Goal: Transaction & Acquisition: Purchase product/service

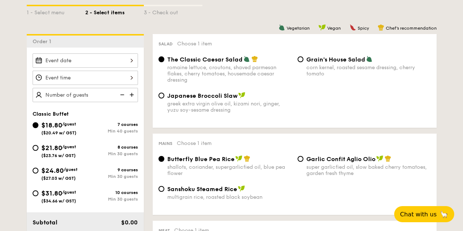
scroll to position [182, 0]
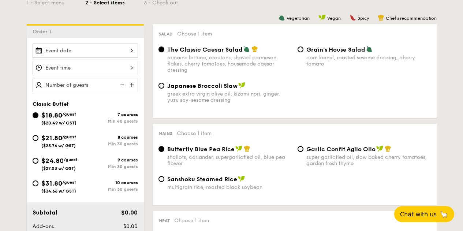
click at [83, 49] on input "Smoked Mesquite Whole Chicken brined in our in-house blend of herbs and spices,…" at bounding box center [85, 51] width 105 height 14
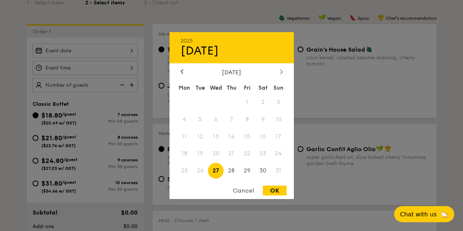
click at [279, 71] on div at bounding box center [281, 71] width 7 height 7
click at [186, 100] on span "1" at bounding box center [185, 102] width 16 height 16
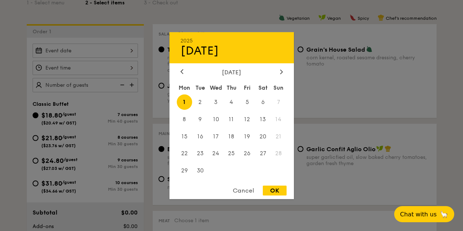
click at [276, 193] on div "OK" at bounding box center [275, 191] width 24 height 10
type input "[DATE]"
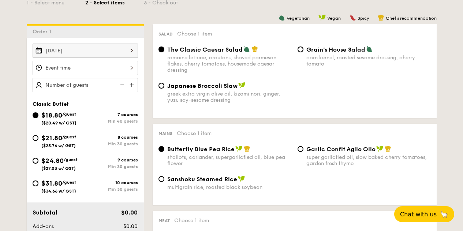
click at [113, 67] on input "Smoked Mesquite Whole Chicken brined in our in-house blend of herbs and spices,…" at bounding box center [85, 68] width 105 height 14
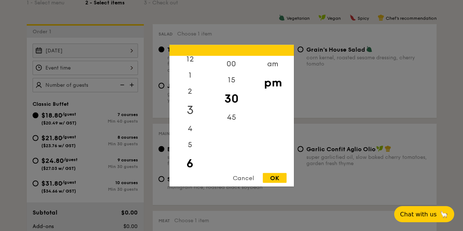
scroll to position [0, 0]
click at [189, 63] on div "12" at bounding box center [190, 66] width 41 height 21
click at [231, 63] on div "00" at bounding box center [231, 66] width 41 height 21
click at [275, 177] on div "OK" at bounding box center [275, 178] width 24 height 10
type input "12:00PM"
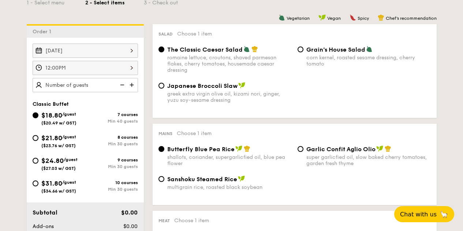
click at [102, 84] on input "text" at bounding box center [85, 85] width 105 height 14
type input "30"
click at [53, 140] on span "$21.80" at bounding box center [51, 138] width 21 height 8
click at [38, 140] on input "$21.80 /guest ($23.76 w/ GST) 8 courses Min 30 guests" at bounding box center [36, 138] width 6 height 6
radio input "true"
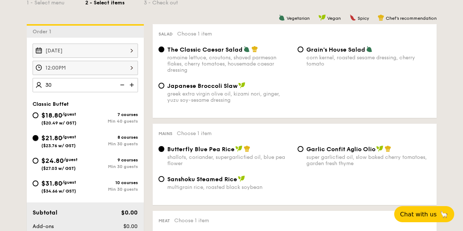
type input "40 guests"
radio input "true"
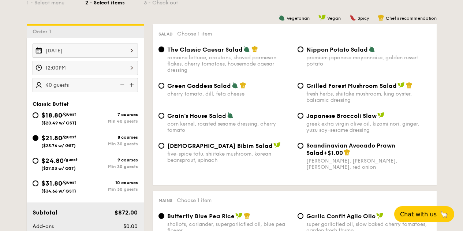
drag, startPoint x: 76, startPoint y: 84, endPoint x: 72, endPoint y: 84, distance: 4.0
click at [72, 84] on input "40" at bounding box center [85, 85] width 105 height 14
type input "30 guests"
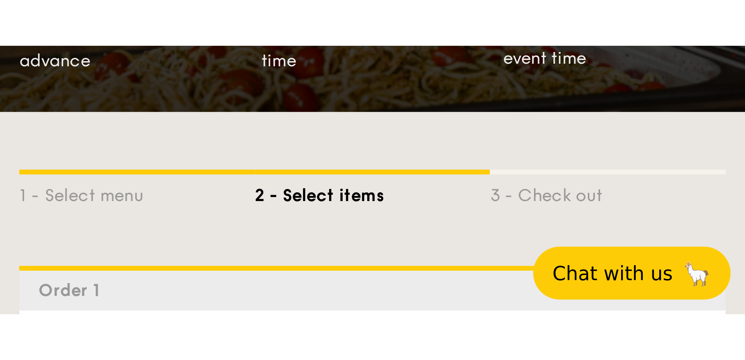
scroll to position [145, 0]
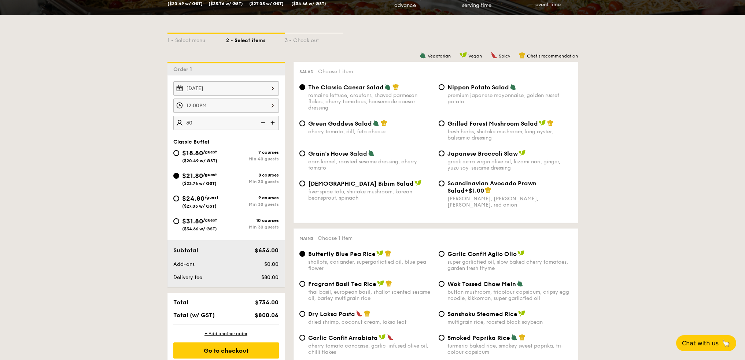
click at [452, 81] on div "Salad Choose 1 item The Classic Caesar Salad romaine lettuce, croutons, shaved …" at bounding box center [435, 142] width 284 height 161
click at [452, 84] on span "Nippon Potato Salad" at bounding box center [478, 87] width 62 height 7
click at [444, 84] on input "Nippon Potato Salad premium japanese mayonnaise, golden russet potato" at bounding box center [441, 87] width 6 height 6
radio input "true"
click at [463, 231] on div "super garlicfied oil, slow baked cherry tomatoes, garden fresh thyme" at bounding box center [509, 265] width 125 height 12
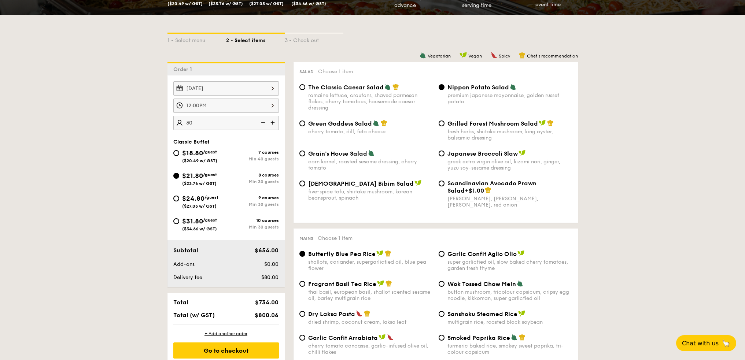
click at [444, 231] on input "Garlic Confit Aglio Olio super garlicfied oil, slow baked cherry tomatoes, gard…" at bounding box center [441, 254] width 6 height 6
radio input "true"
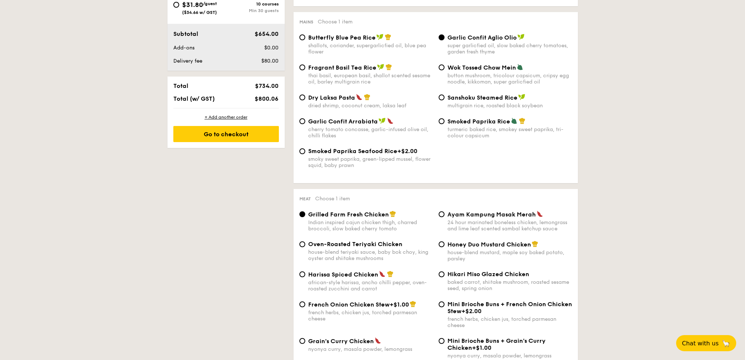
scroll to position [363, 0]
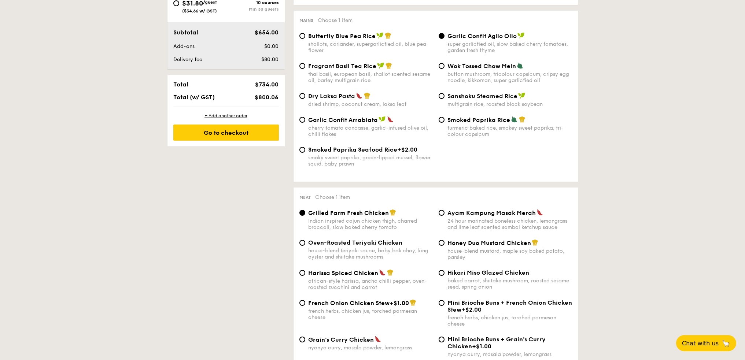
click at [372, 231] on span "Oven-Roasted Teriyaki Chicken" at bounding box center [355, 242] width 94 height 7
click at [305, 231] on input "Oven-Roasted Teriyaki Chicken house-blend teriyaki sauce, baby bok choy, king o…" at bounding box center [302, 243] width 6 height 6
radio input "true"
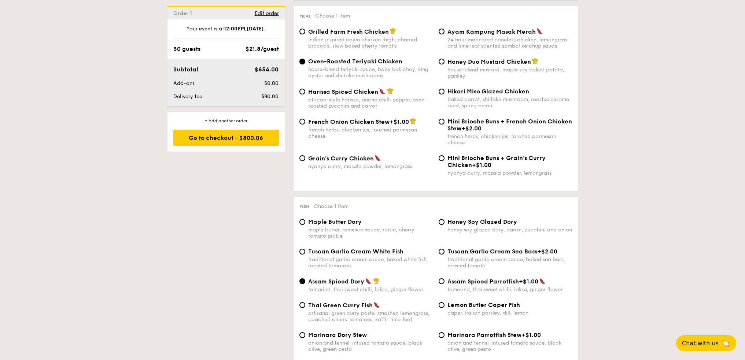
scroll to position [653, 0]
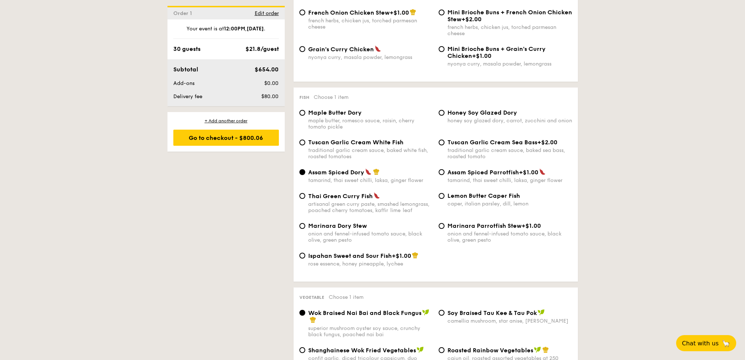
click at [373, 138] on div "Maple Butter Dory maple butter, romesco sauce, raisin, cherry tomato pickle Hon…" at bounding box center [435, 124] width 278 height 30
click at [337, 151] on div "traditional garlic cream sauce, baked white fish, roasted tomatoes" at bounding box center [370, 153] width 125 height 12
click at [305, 145] on input "Tuscan Garlic Cream White Fish traditional garlic cream sauce, baked white fish…" at bounding box center [302, 143] width 6 height 6
radio input "true"
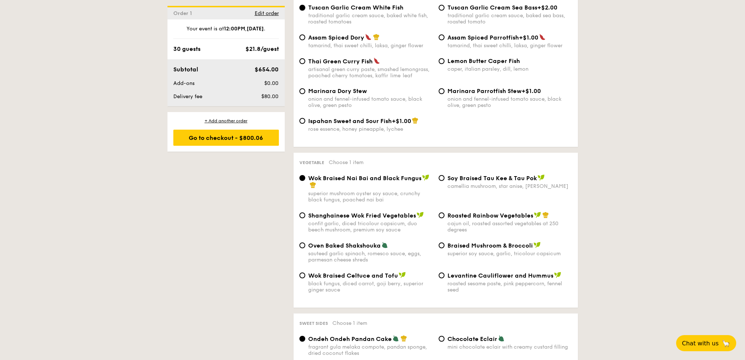
scroll to position [907, 0]
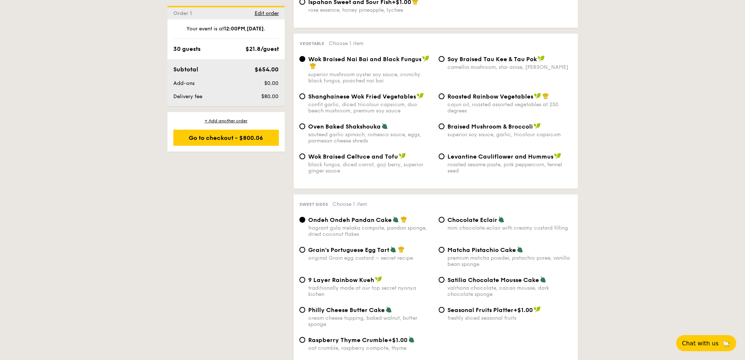
click at [463, 231] on span "Matcha Pistachio Cake" at bounding box center [481, 249] width 68 height 7
click at [444, 231] on input "Matcha Pistachio Cake premium matcha powder, pistachio puree, vanilla bean spon…" at bounding box center [441, 250] width 6 height 6
radio input "true"
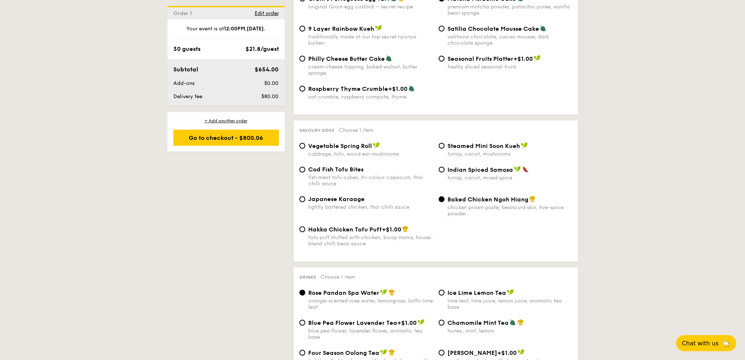
scroll to position [1161, 0]
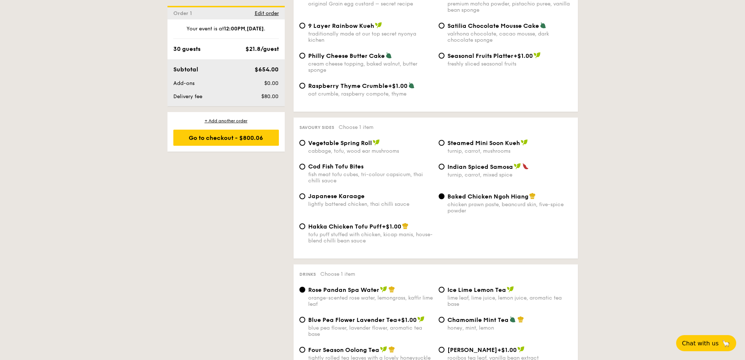
click at [463, 168] on span "Indian Spiced Samosa" at bounding box center [480, 166] width 66 height 7
click at [444, 168] on input "Indian Spiced Samosa turnip, carrot, mixed spice" at bounding box center [441, 167] width 6 height 6
radio input "true"
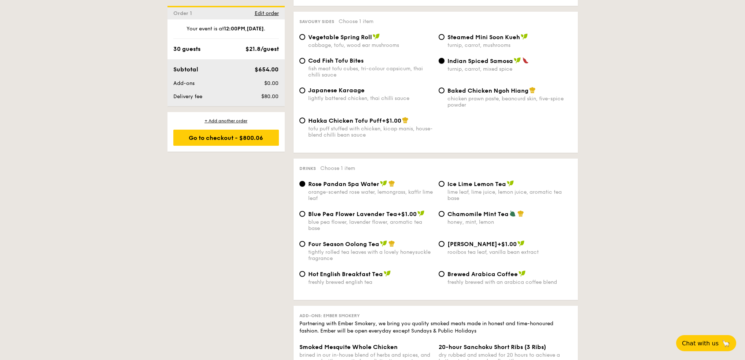
scroll to position [1270, 0]
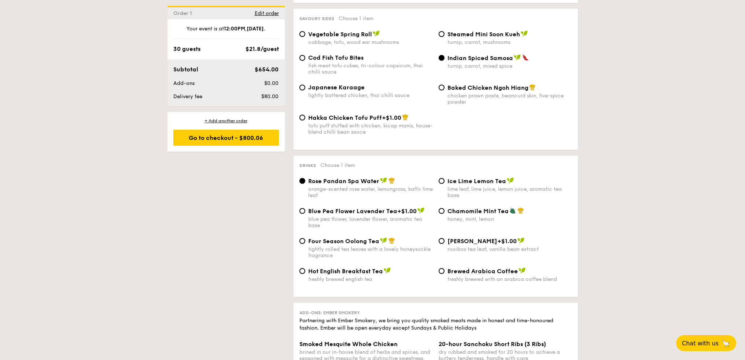
click at [374, 231] on div "tightly rolled tea leaves with a lovely honeysuckle fragrance" at bounding box center [370, 252] width 125 height 12
click at [305, 231] on input "Four Season Oolong Tea tightly rolled tea leaves with a lovely honeysuckle frag…" at bounding box center [302, 241] width 6 height 6
radio input "true"
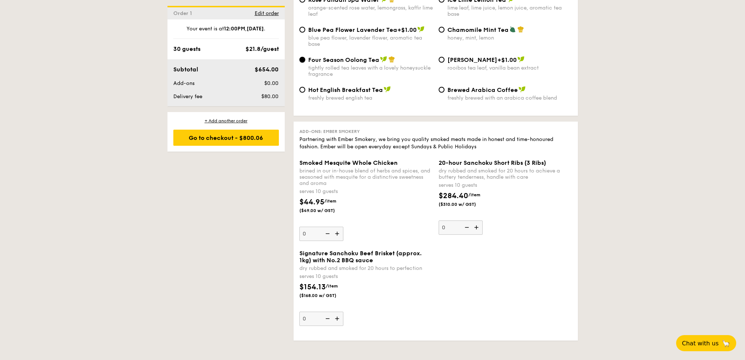
scroll to position [1560, 0]
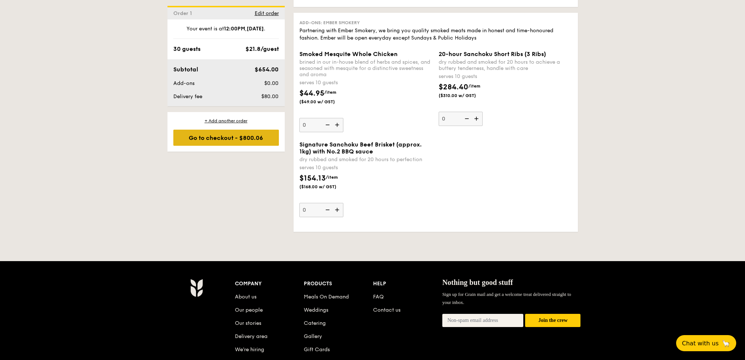
click at [253, 139] on div "Go to checkout - $800.06" at bounding box center [225, 138] width 105 height 16
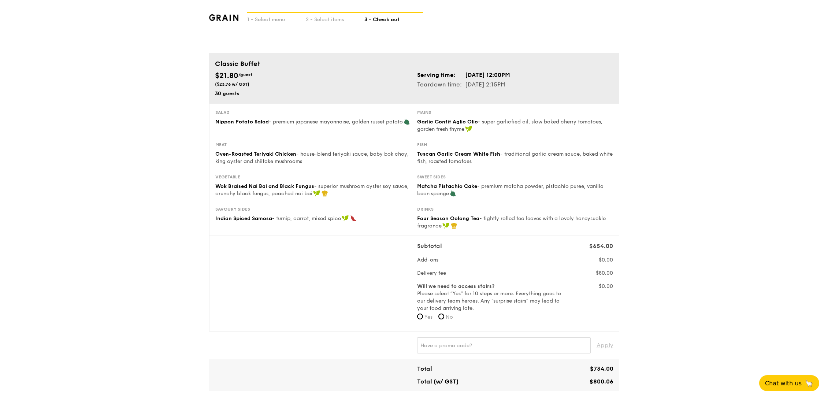
scroll to position [7, 0]
